Goal: Find specific page/section: Find specific page/section

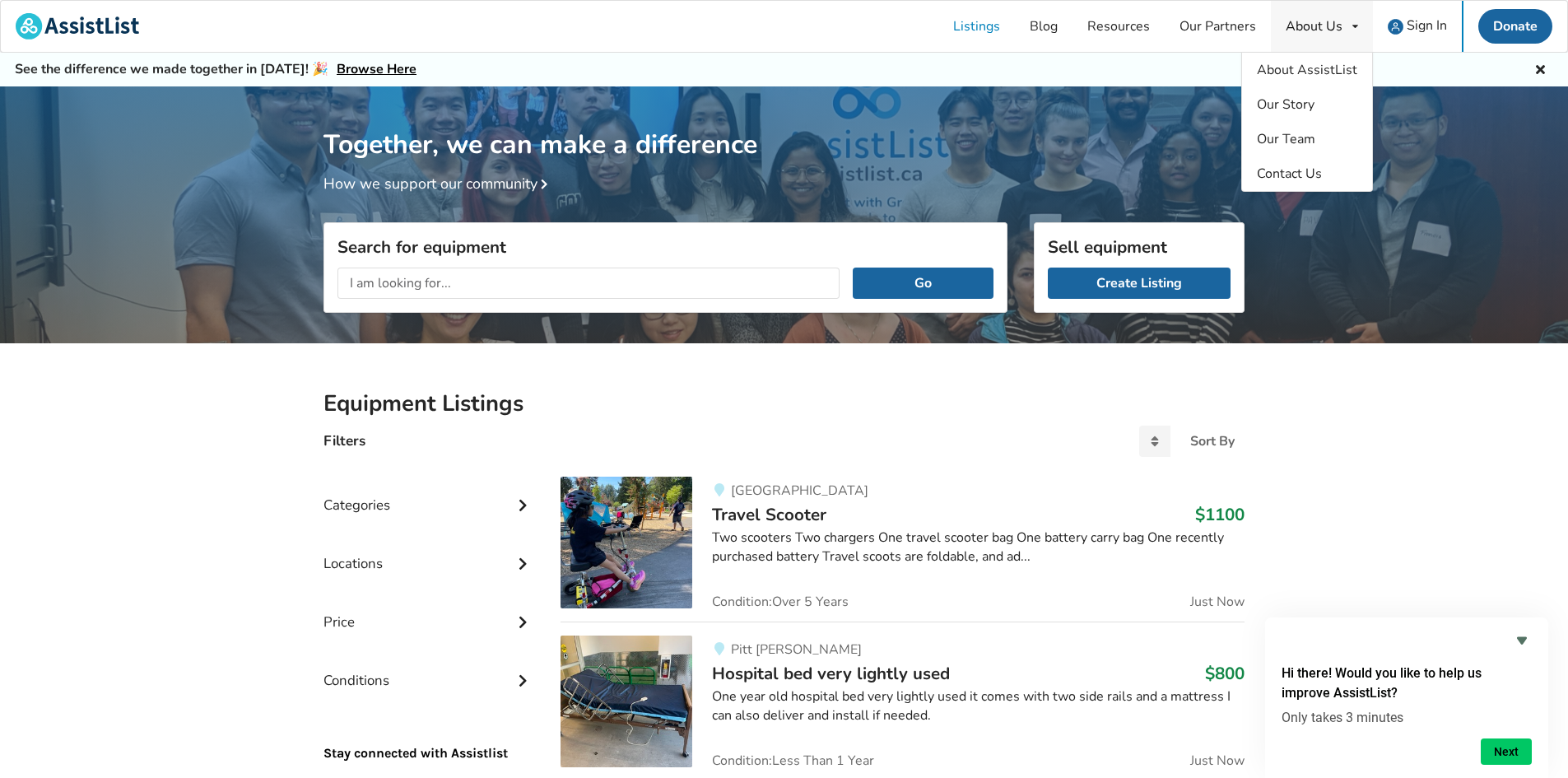
click at [1323, 26] on div "About Us" at bounding box center [1313, 26] width 57 height 13
click at [1323, 71] on span "About AssistList" at bounding box center [1307, 70] width 101 height 18
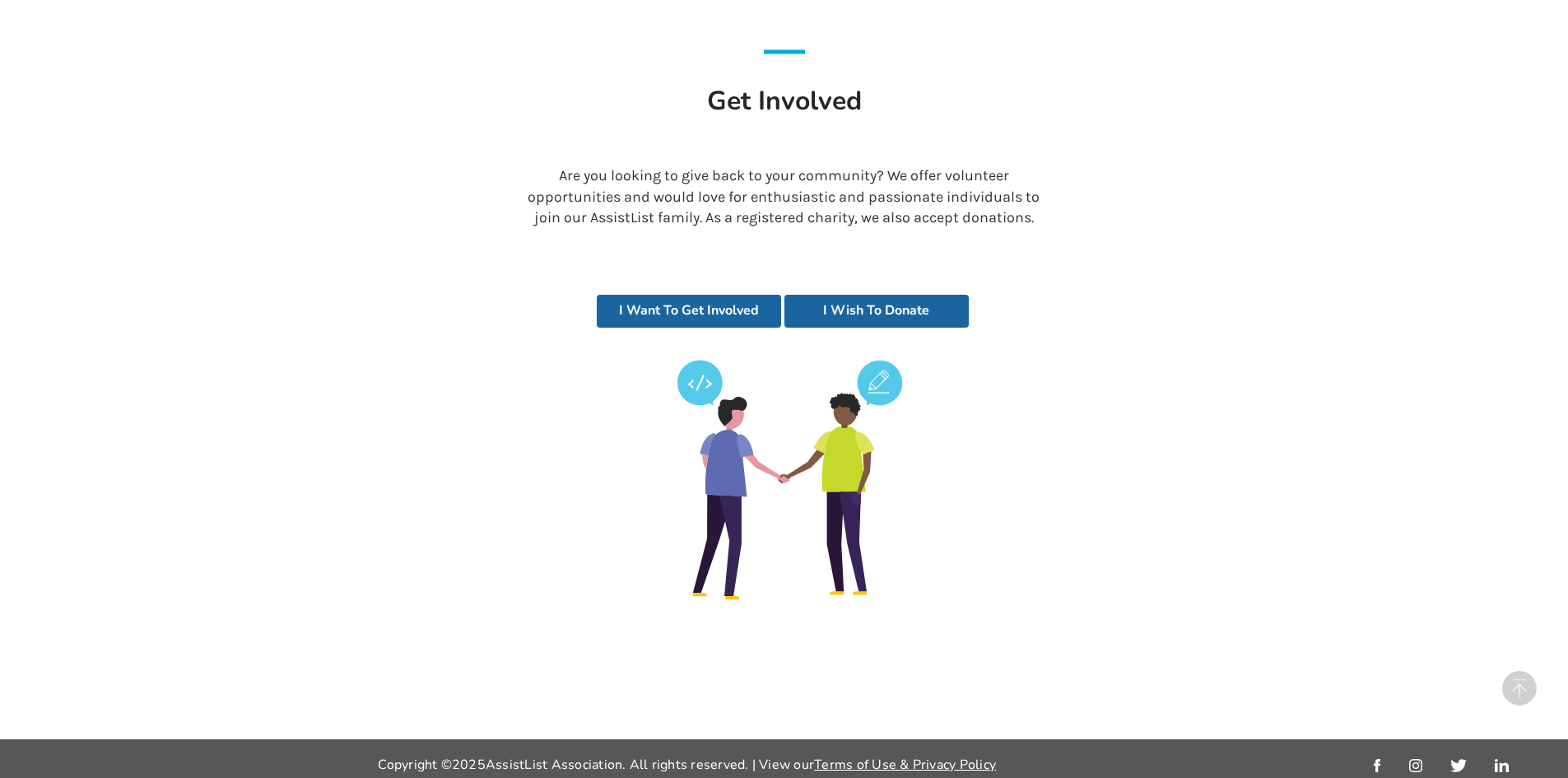
scroll to position [3570, 0]
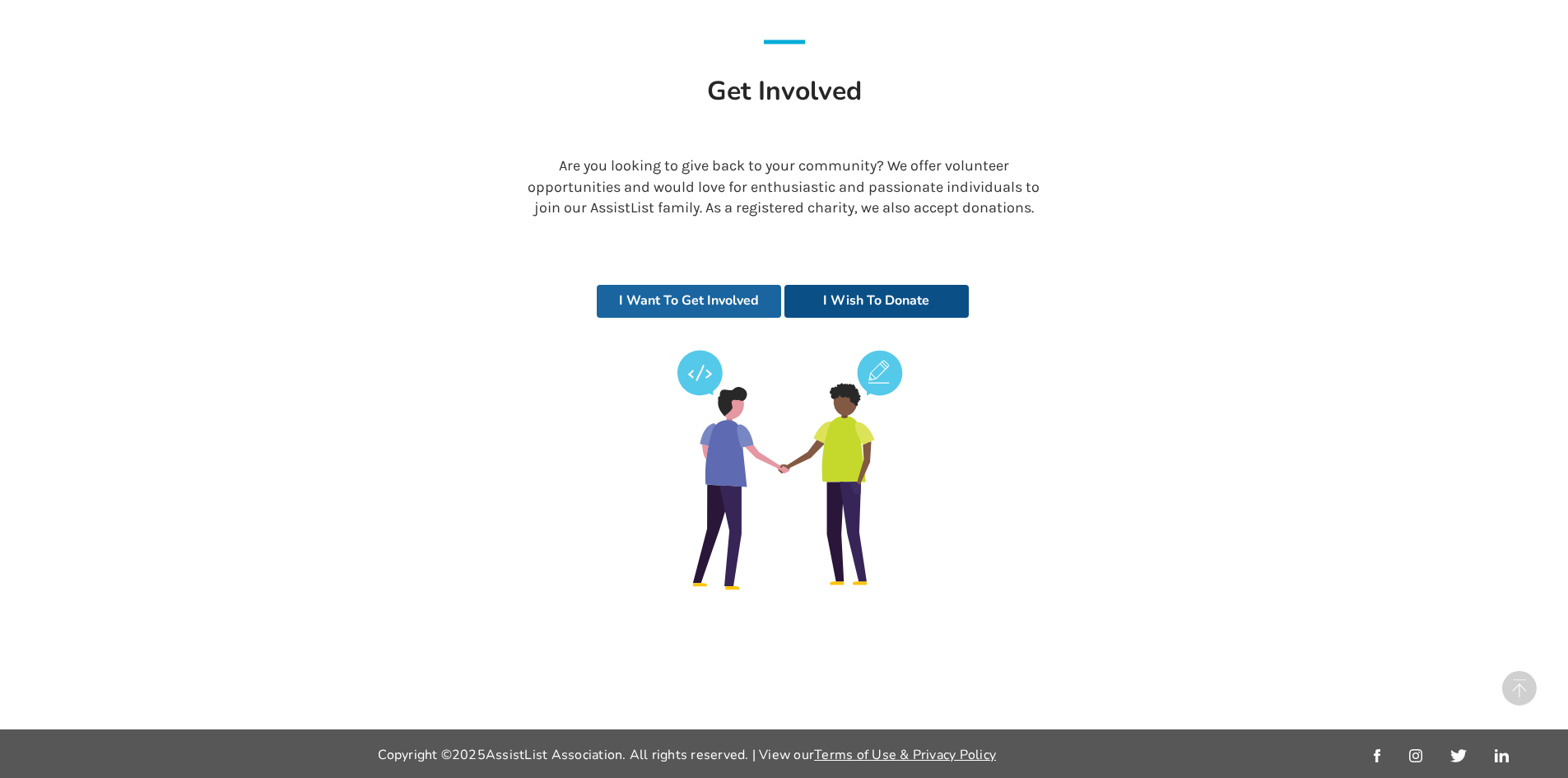
click at [879, 305] on link "I Wish To Donate" at bounding box center [876, 301] width 184 height 33
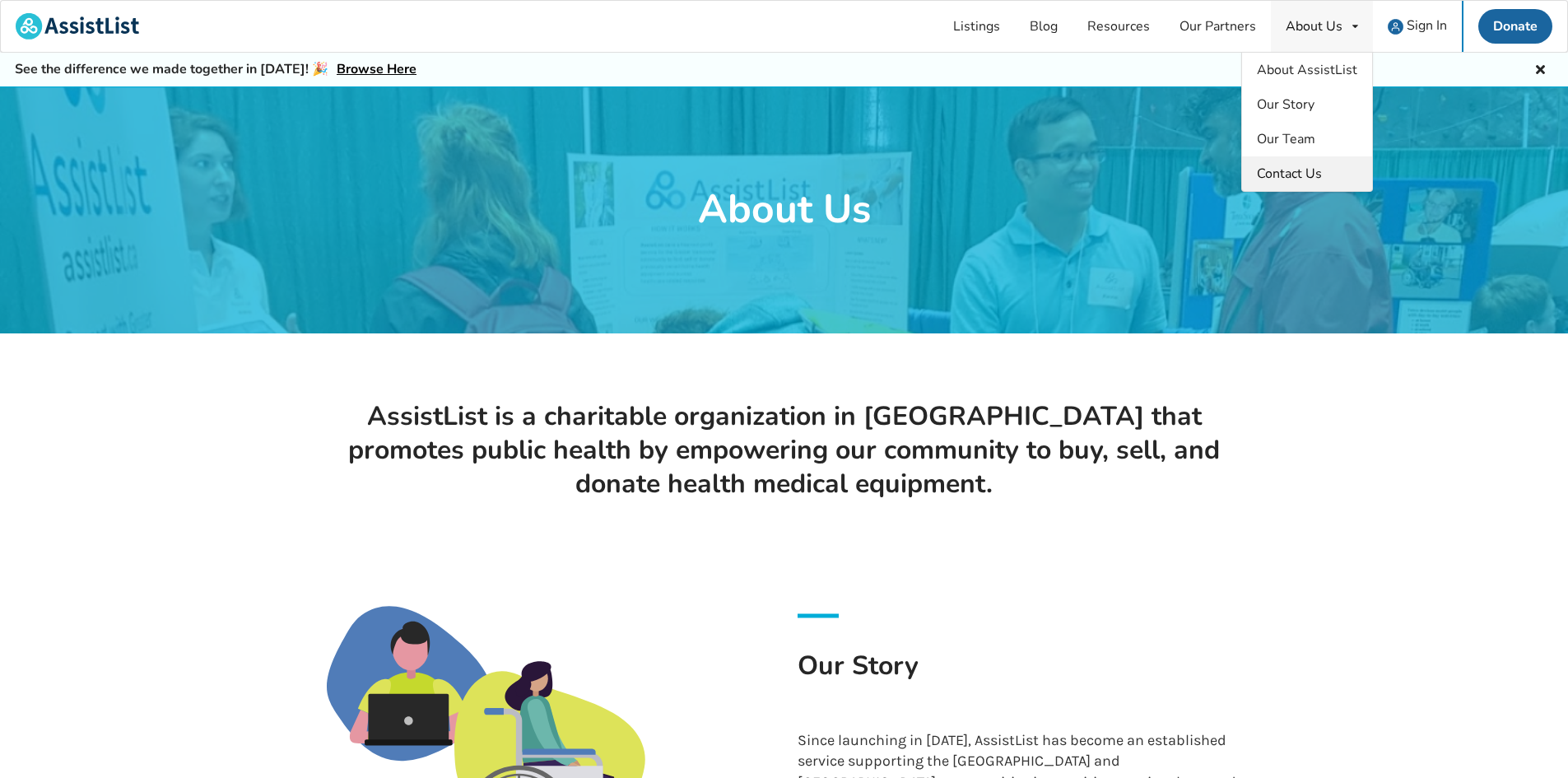
click at [1291, 174] on span "Contact Us" at bounding box center [1289, 173] width 65 height 18
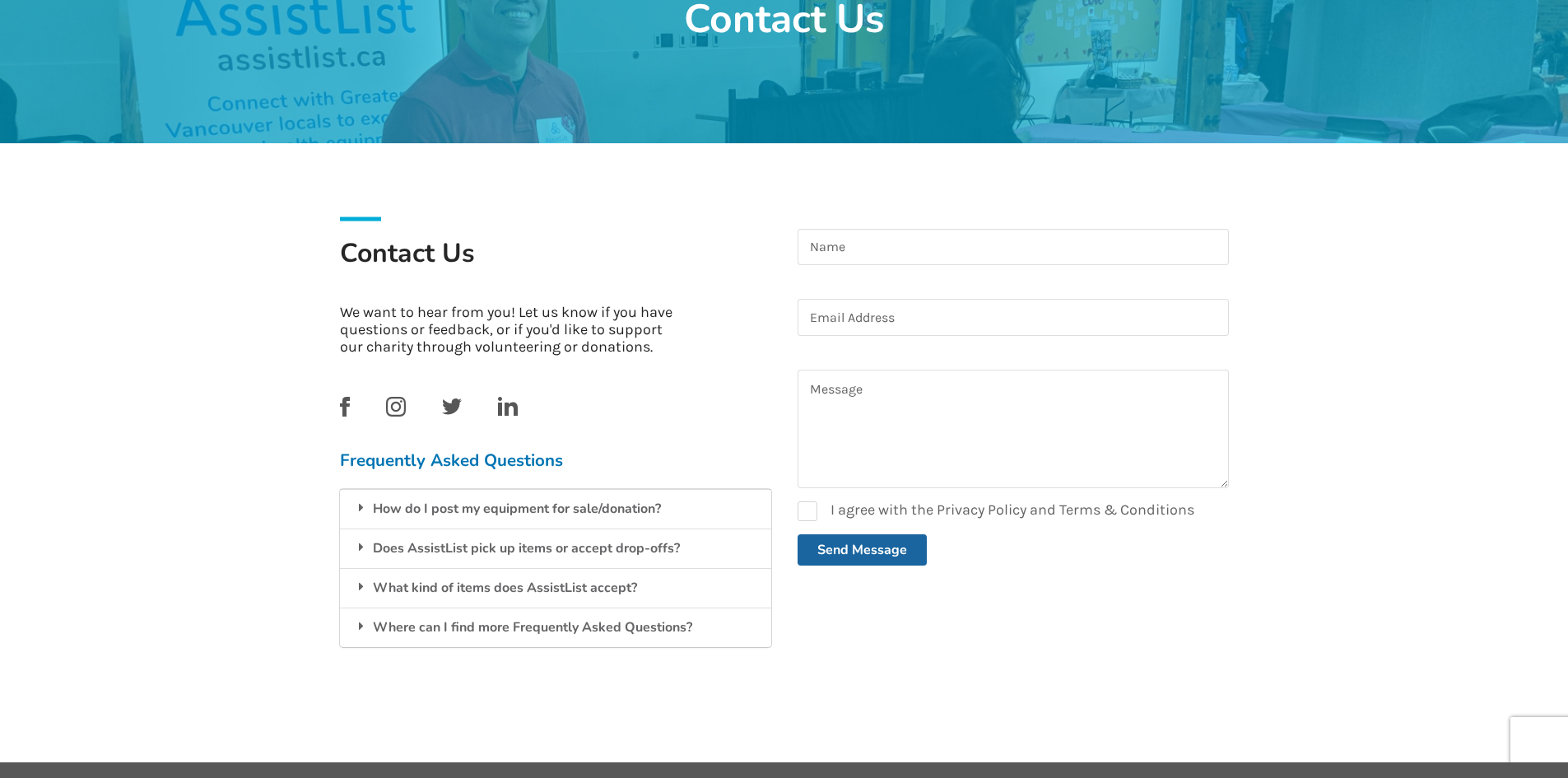
scroll to position [224, 0]
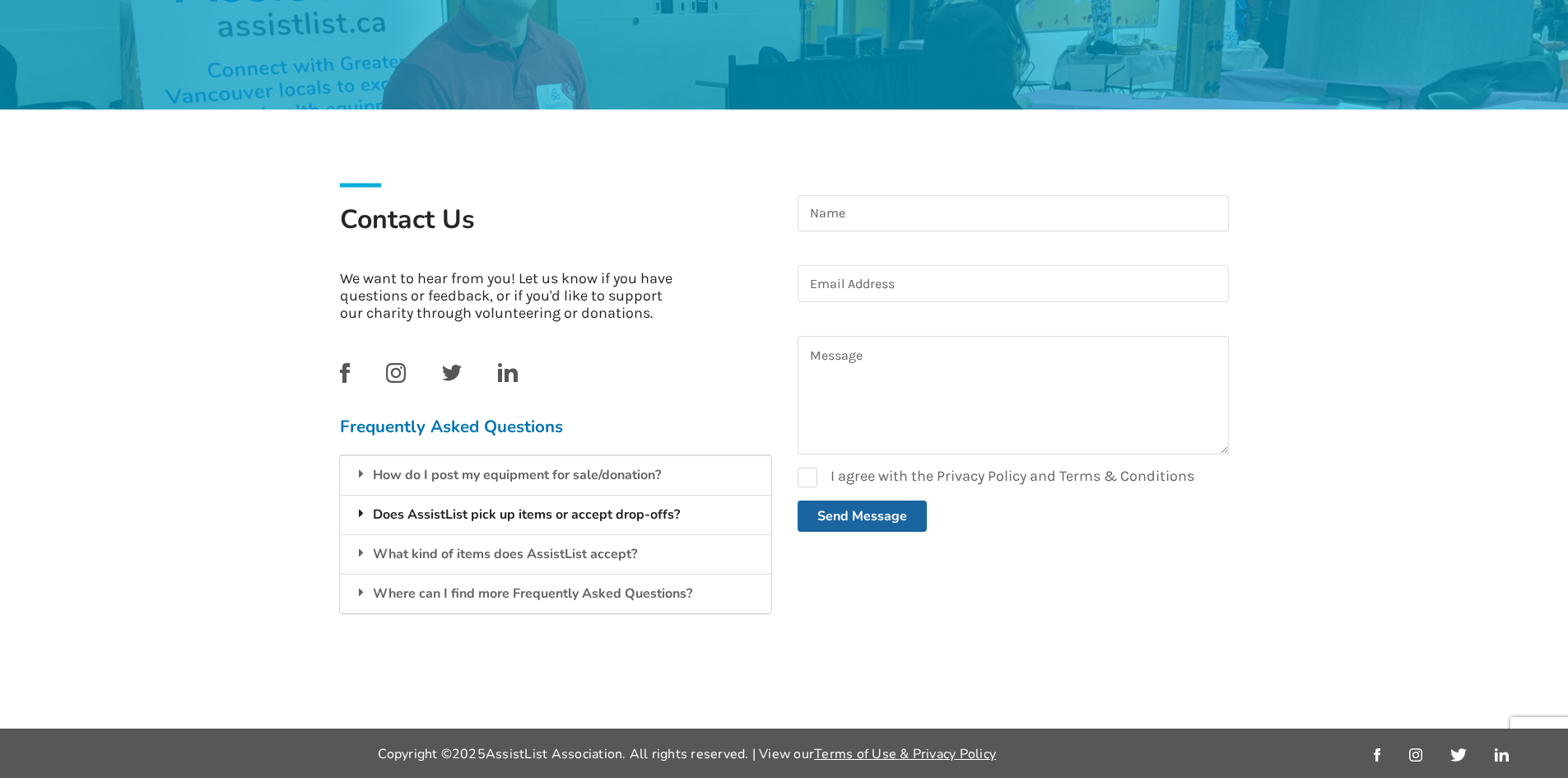
click at [361, 511] on icon at bounding box center [361, 512] width 16 height 13
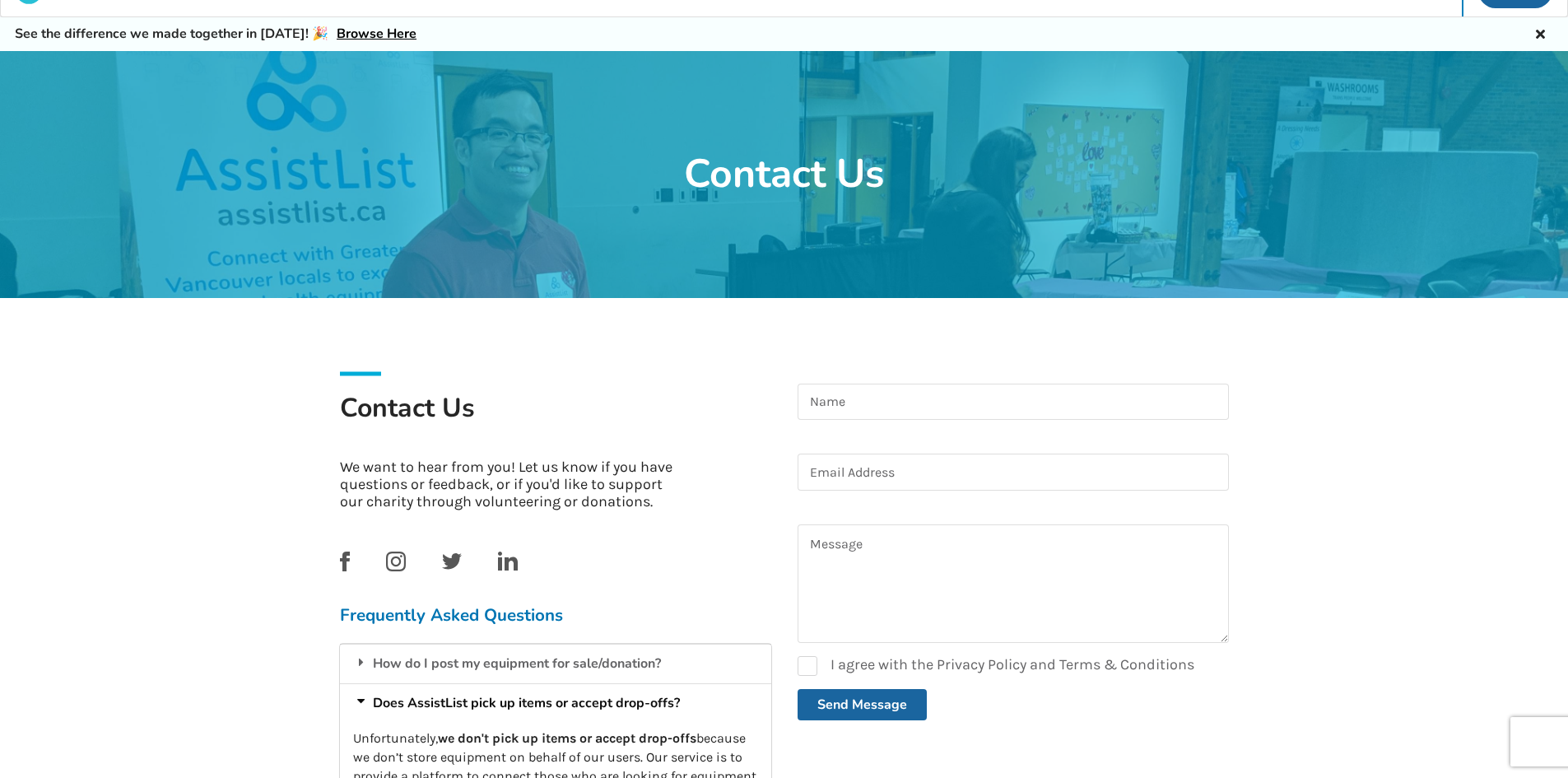
scroll to position [0, 0]
